Goal: Book appointment/travel/reservation

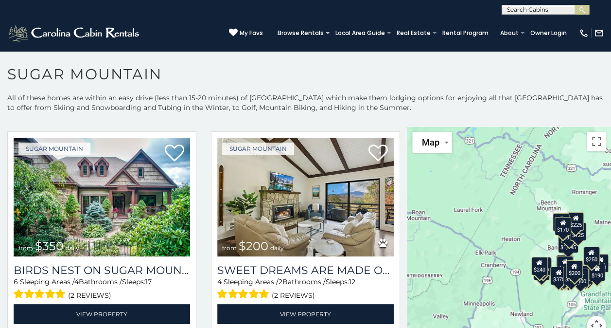
scroll to position [243, 0]
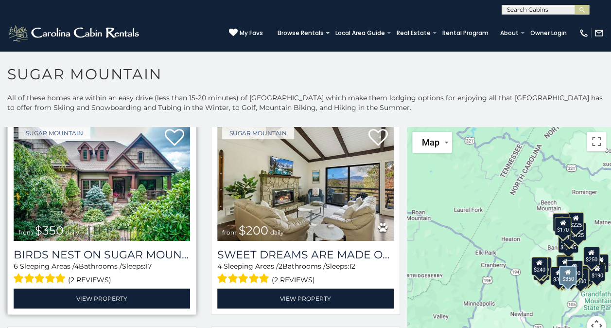
click at [134, 179] on img at bounding box center [102, 181] width 176 height 118
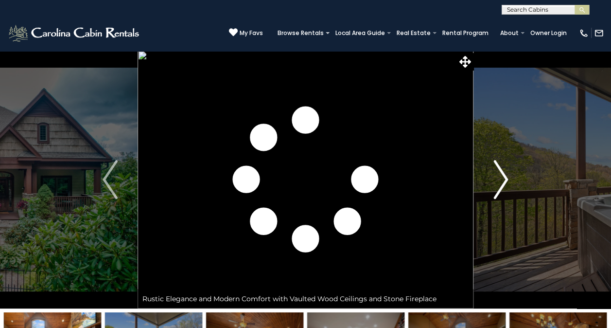
click at [503, 178] on img "Next" at bounding box center [500, 179] width 15 height 39
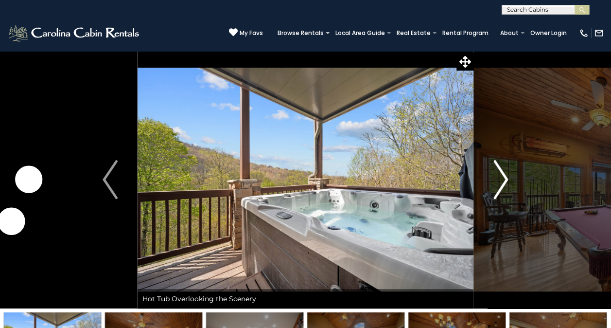
click at [503, 178] on img "Next" at bounding box center [500, 179] width 15 height 39
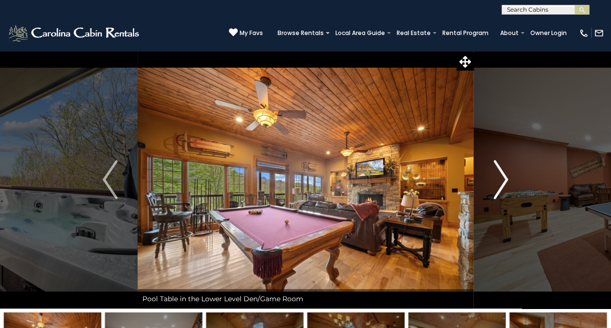
click at [503, 178] on img "Next" at bounding box center [500, 179] width 15 height 39
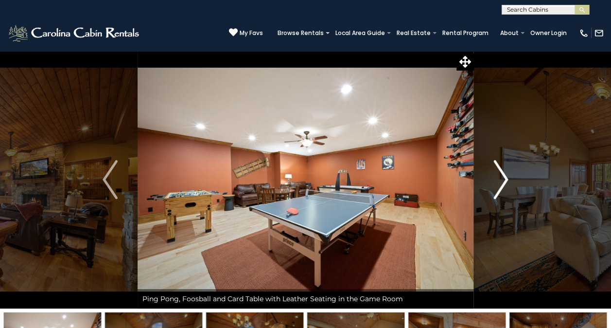
click at [503, 177] on img "Next" at bounding box center [500, 179] width 15 height 39
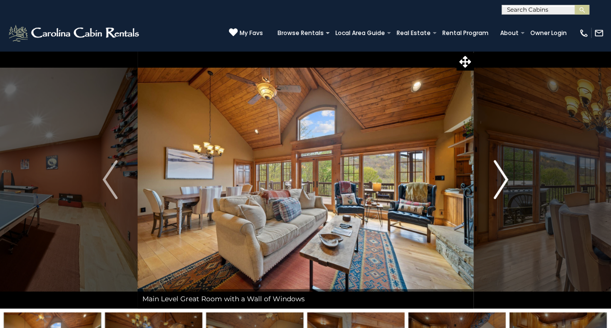
click at [503, 177] on img "Next" at bounding box center [500, 179] width 15 height 39
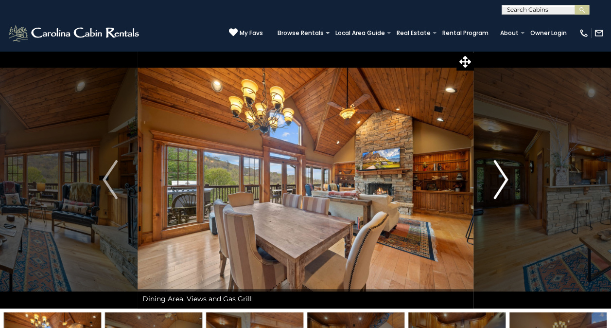
click at [503, 177] on img "Next" at bounding box center [500, 179] width 15 height 39
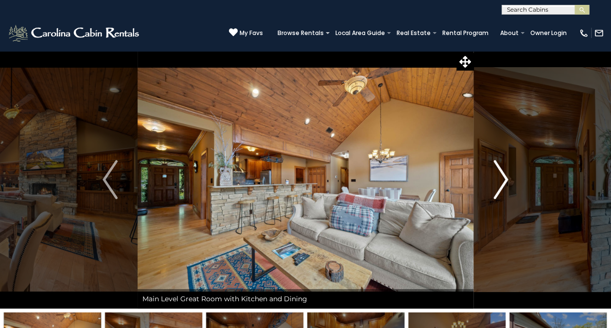
click at [503, 178] on img "Next" at bounding box center [500, 179] width 15 height 39
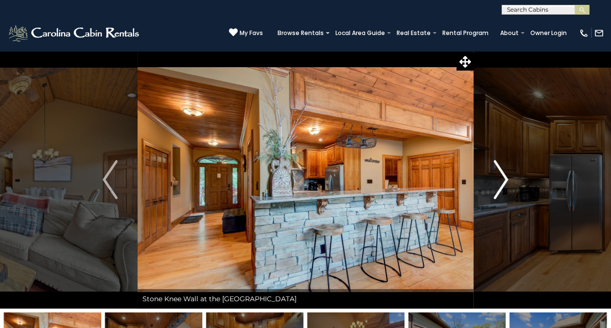
click at [503, 178] on img "Next" at bounding box center [500, 179] width 15 height 39
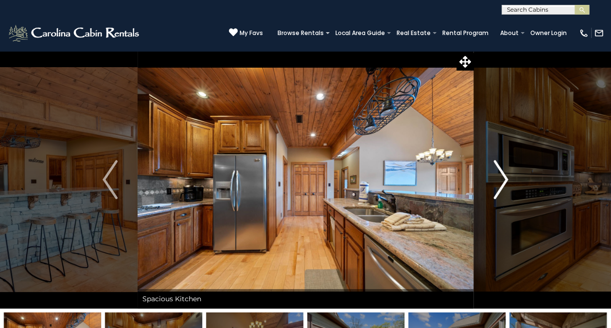
click at [503, 178] on img "Next" at bounding box center [500, 179] width 15 height 39
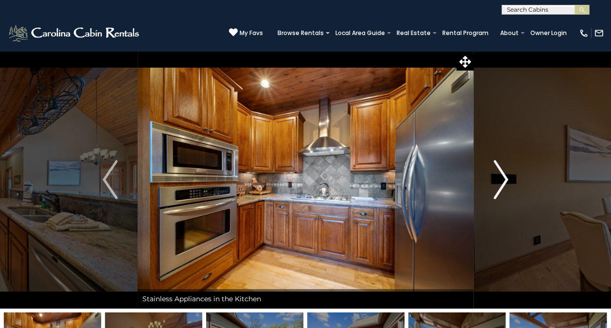
click at [503, 178] on img "Next" at bounding box center [500, 179] width 15 height 39
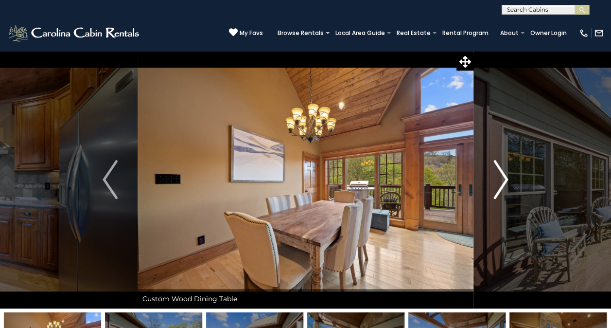
click at [503, 178] on img "Next" at bounding box center [500, 179] width 15 height 39
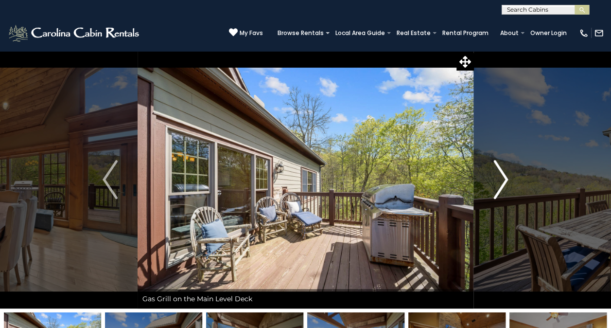
click at [503, 178] on img "Next" at bounding box center [500, 179] width 15 height 39
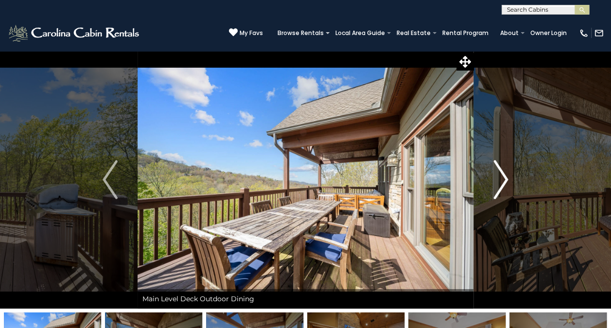
click at [503, 178] on img "Next" at bounding box center [500, 179] width 15 height 39
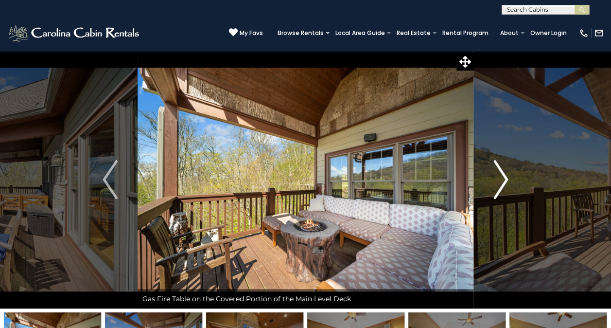
click at [503, 178] on img "Next" at bounding box center [500, 179] width 15 height 39
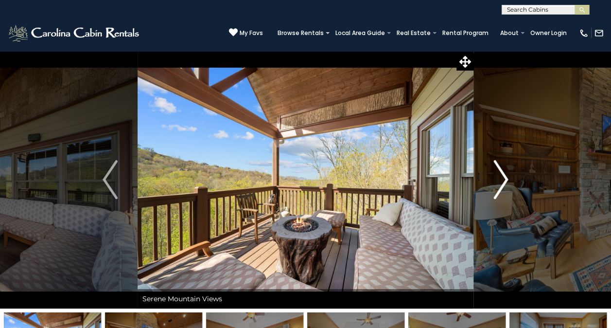
click at [503, 178] on img "Next" at bounding box center [500, 179] width 15 height 39
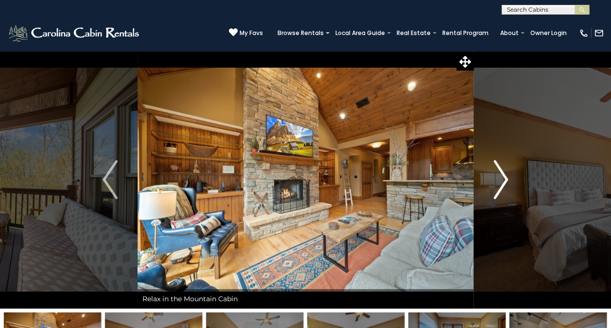
click at [503, 178] on img "Next" at bounding box center [500, 179] width 15 height 39
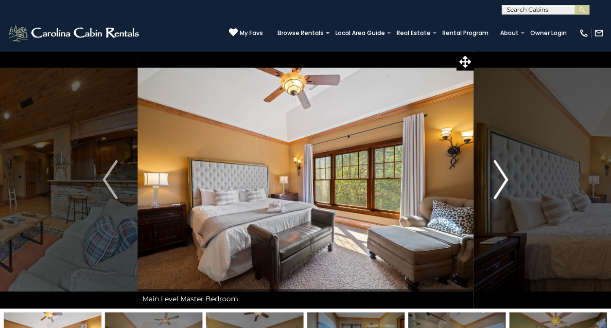
click at [503, 178] on img "Next" at bounding box center [500, 179] width 15 height 39
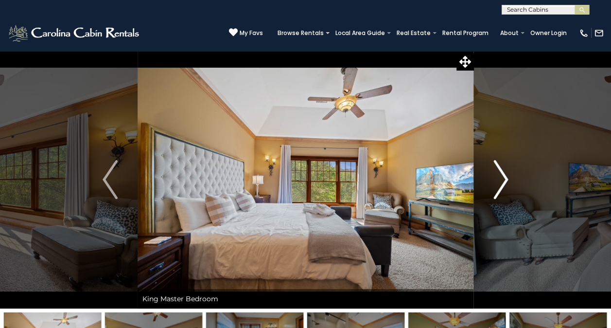
click at [503, 178] on img "Next" at bounding box center [500, 179] width 15 height 39
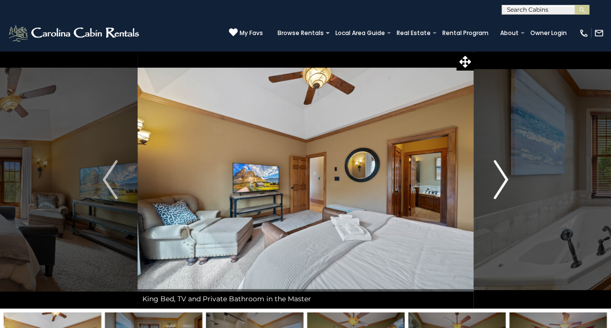
click at [503, 178] on img "Next" at bounding box center [500, 179] width 15 height 39
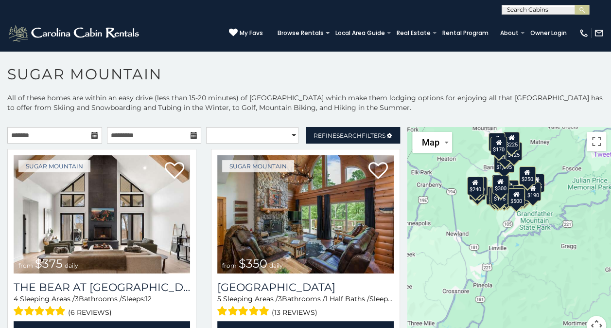
drag, startPoint x: 531, startPoint y: 241, endPoint x: 475, endPoint y: 170, distance: 89.9
click at [474, 170] on div "$375 $350 $350 $200 $375 $195 $265 $175 $190 $155 $290 $345 $175 $1,095 $195 $2…" at bounding box center [509, 237] width 204 height 220
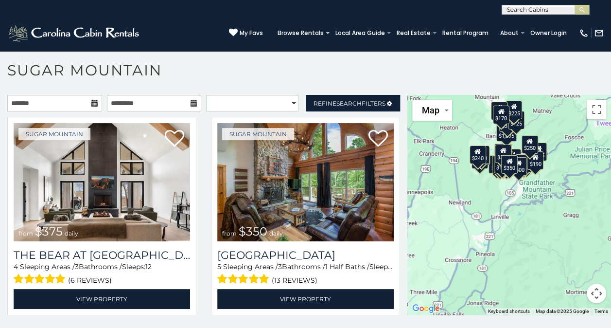
scroll to position [5, 0]
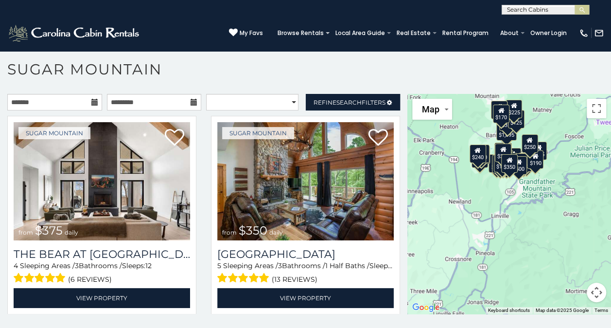
click at [548, 219] on div "$375 $350 $350 $200 $375 $195 $265 $175 $190 $155 $290 $345 $175 $1,095 $195 $2…" at bounding box center [509, 204] width 204 height 220
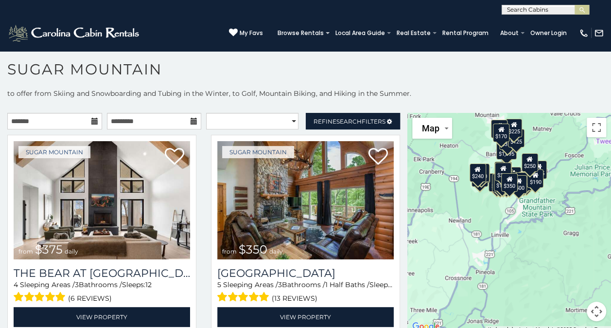
scroll to position [0, 0]
